Goal: Information Seeking & Learning: Learn about a topic

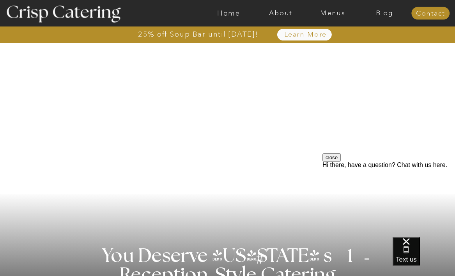
click at [230, 20] on div at bounding box center [257, 13] width 1203 height 27
click at [230, 14] on nav "Home" at bounding box center [229, 12] width 52 height 7
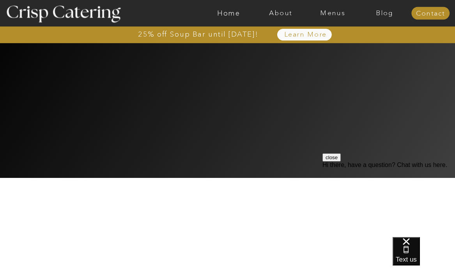
scroll to position [1833, 0]
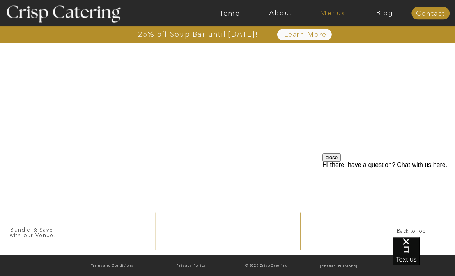
click at [334, 12] on nav "Menus" at bounding box center [333, 12] width 52 height 7
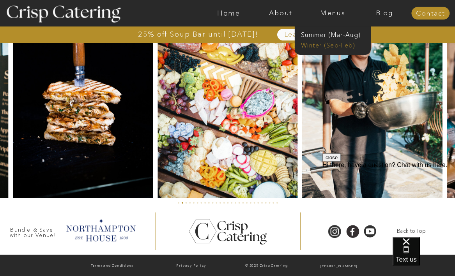
click at [335, 44] on nav "Winter (Sep-Feb)" at bounding box center [332, 44] width 62 height 7
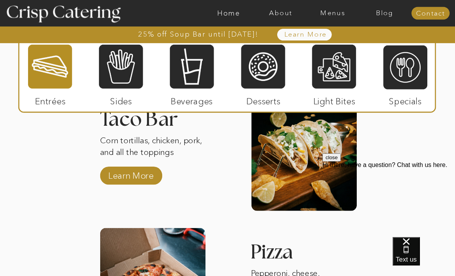
scroll to position [1074, 0]
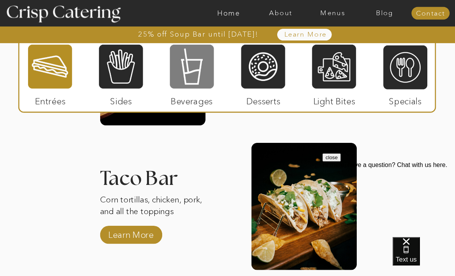
click at [191, 58] on div at bounding box center [192, 67] width 44 height 46
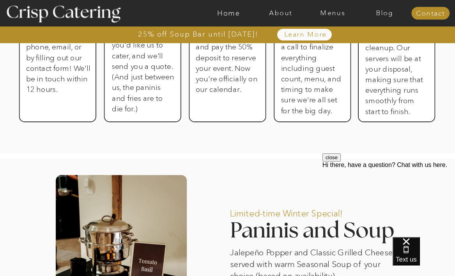
scroll to position [217, 0]
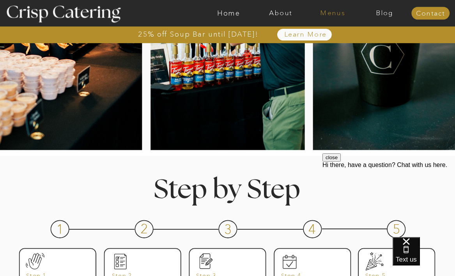
click at [324, 16] on nav "Menus" at bounding box center [333, 12] width 52 height 7
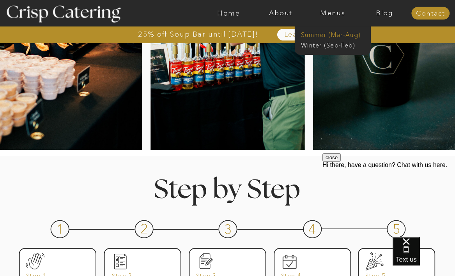
click at [324, 35] on nav "Summer (Mar-Aug)" at bounding box center [335, 34] width 68 height 7
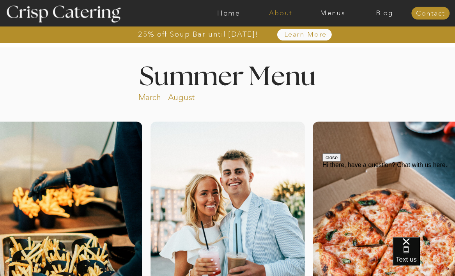
click at [285, 15] on nav "About" at bounding box center [281, 12] width 52 height 7
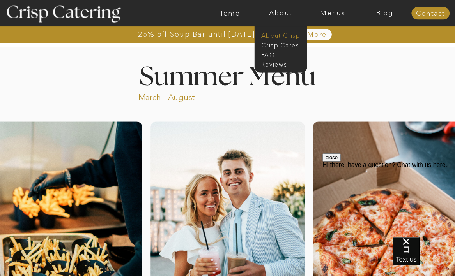
click at [276, 37] on nav "About Crisp" at bounding box center [283, 35] width 44 height 7
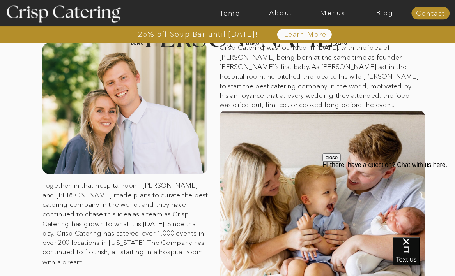
scroll to position [58, 0]
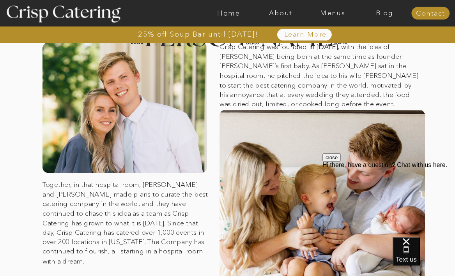
click at [341, 162] on button "close" at bounding box center [331, 158] width 18 height 8
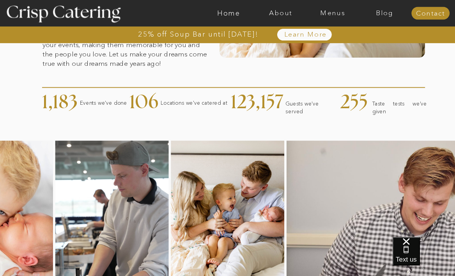
scroll to position [428, 0]
